Goal: Information Seeking & Learning: Learn about a topic

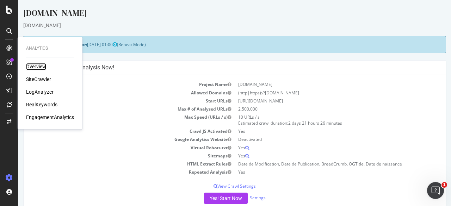
click at [42, 66] on div "Overview" at bounding box center [36, 66] width 20 height 7
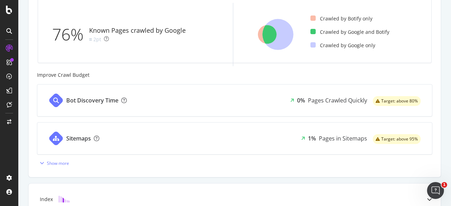
scroll to position [247, 0]
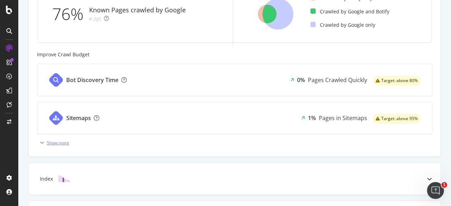
click at [42, 139] on div "Show more" at bounding box center [53, 142] width 32 height 11
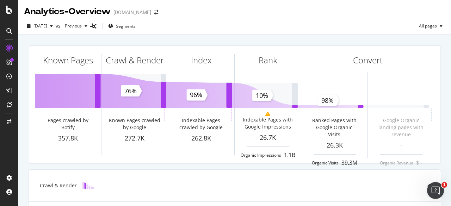
scroll to position [0, 0]
click at [11, 61] on div at bounding box center [12, 60] width 4 height 4
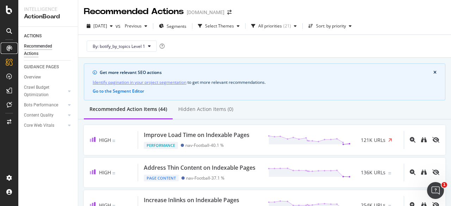
click at [13, 45] on div at bounding box center [9, 48] width 11 height 11
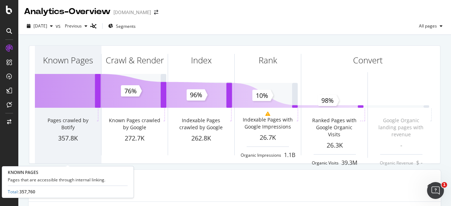
click at [68, 80] on div "Known Pages" at bounding box center [68, 73] width 66 height 54
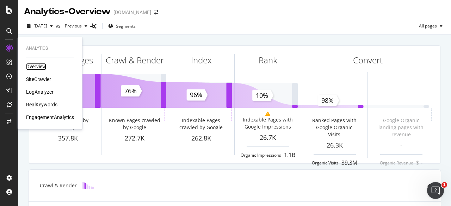
click at [43, 68] on div "Overview" at bounding box center [36, 66] width 20 height 7
click at [41, 81] on div "SiteCrawler" at bounding box center [38, 79] width 25 height 7
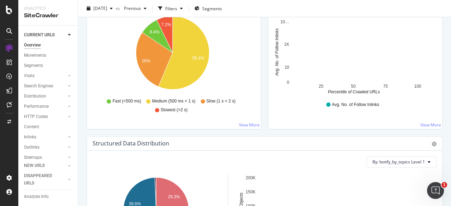
scroll to position [599, 0]
